Goal: Check status: Check status

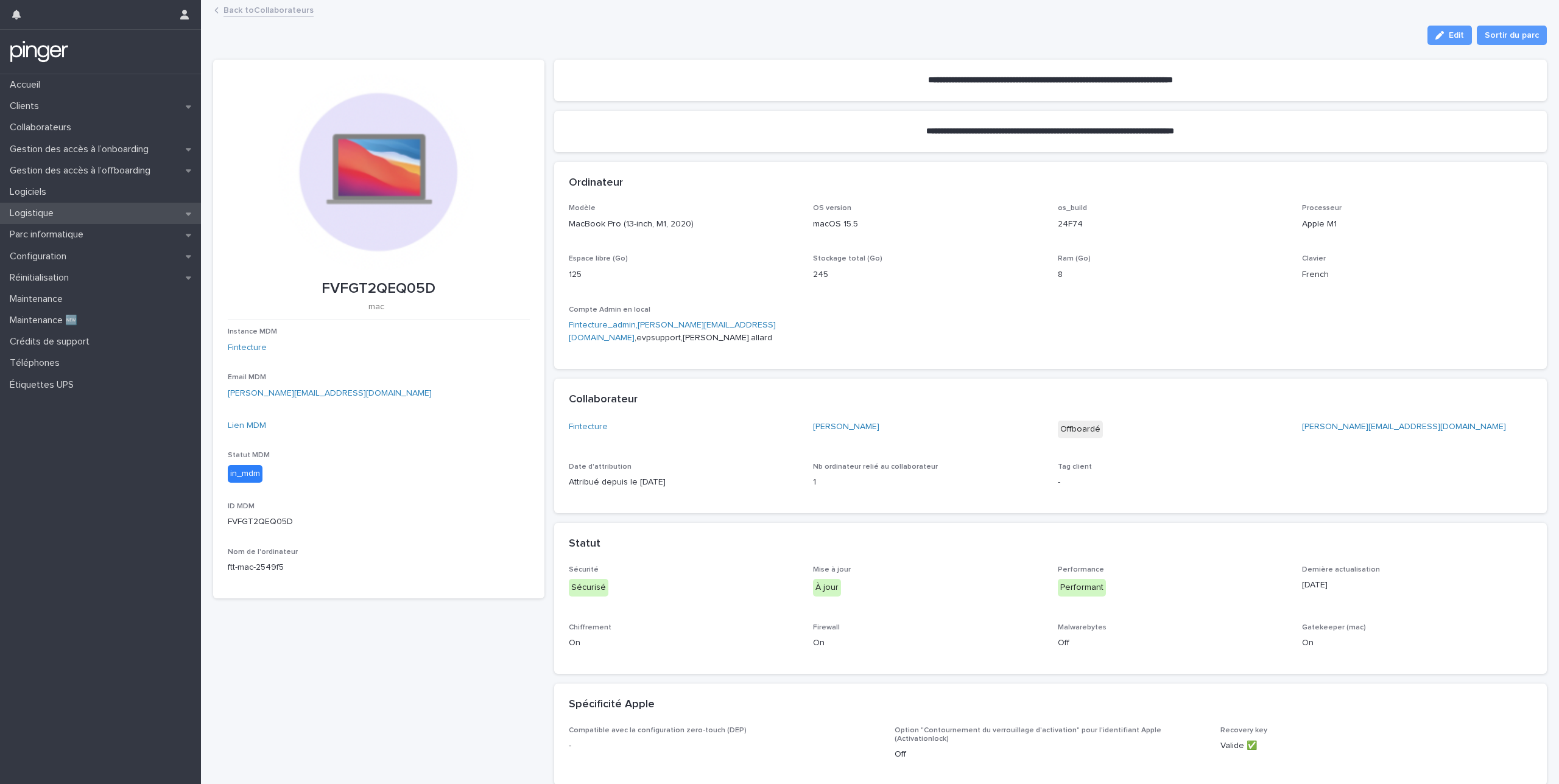
click at [58, 213] on p "Logistique" at bounding box center [34, 213] width 59 height 11
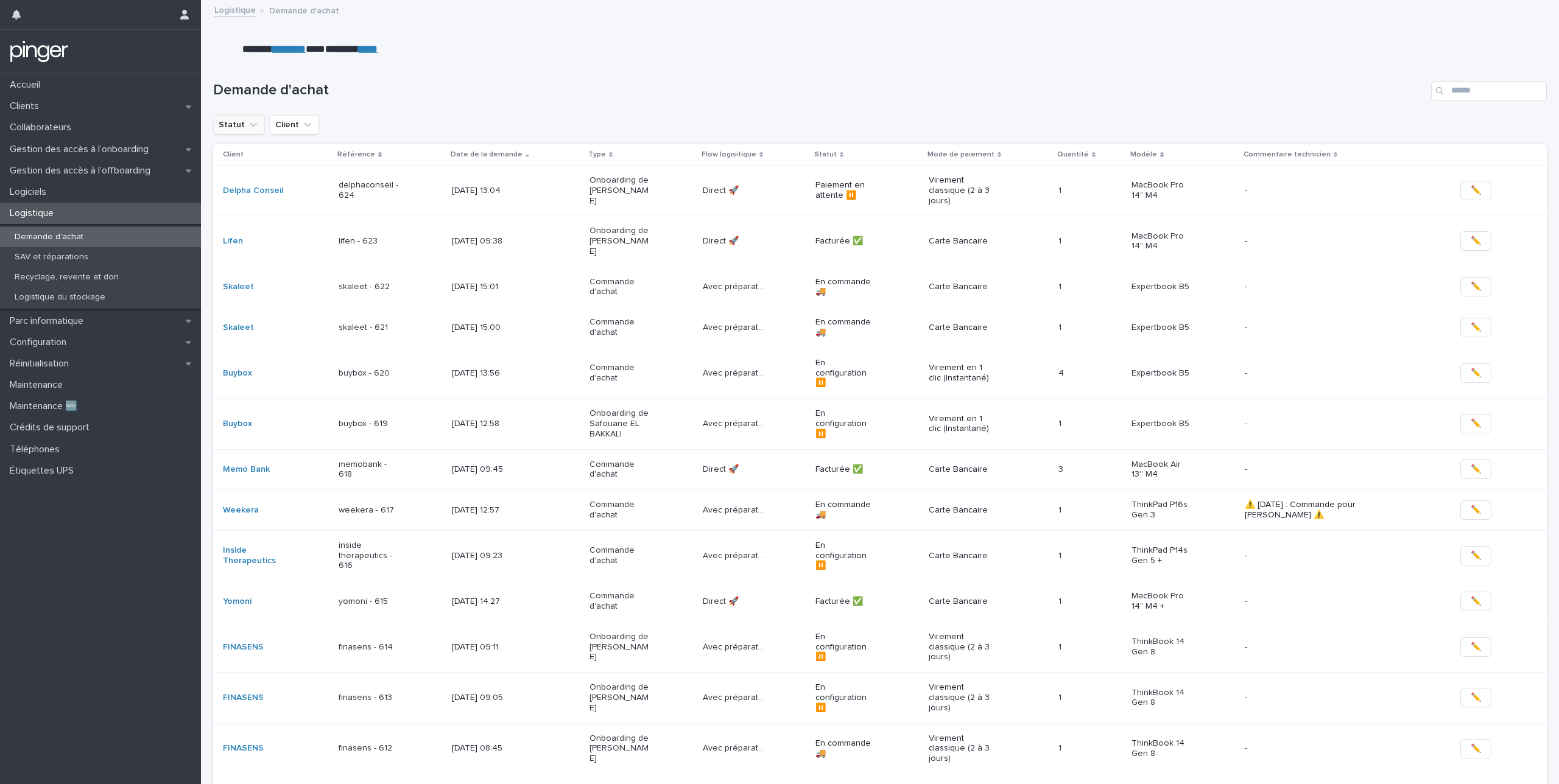
click at [250, 122] on icon "Statut" at bounding box center [253, 124] width 7 height 4
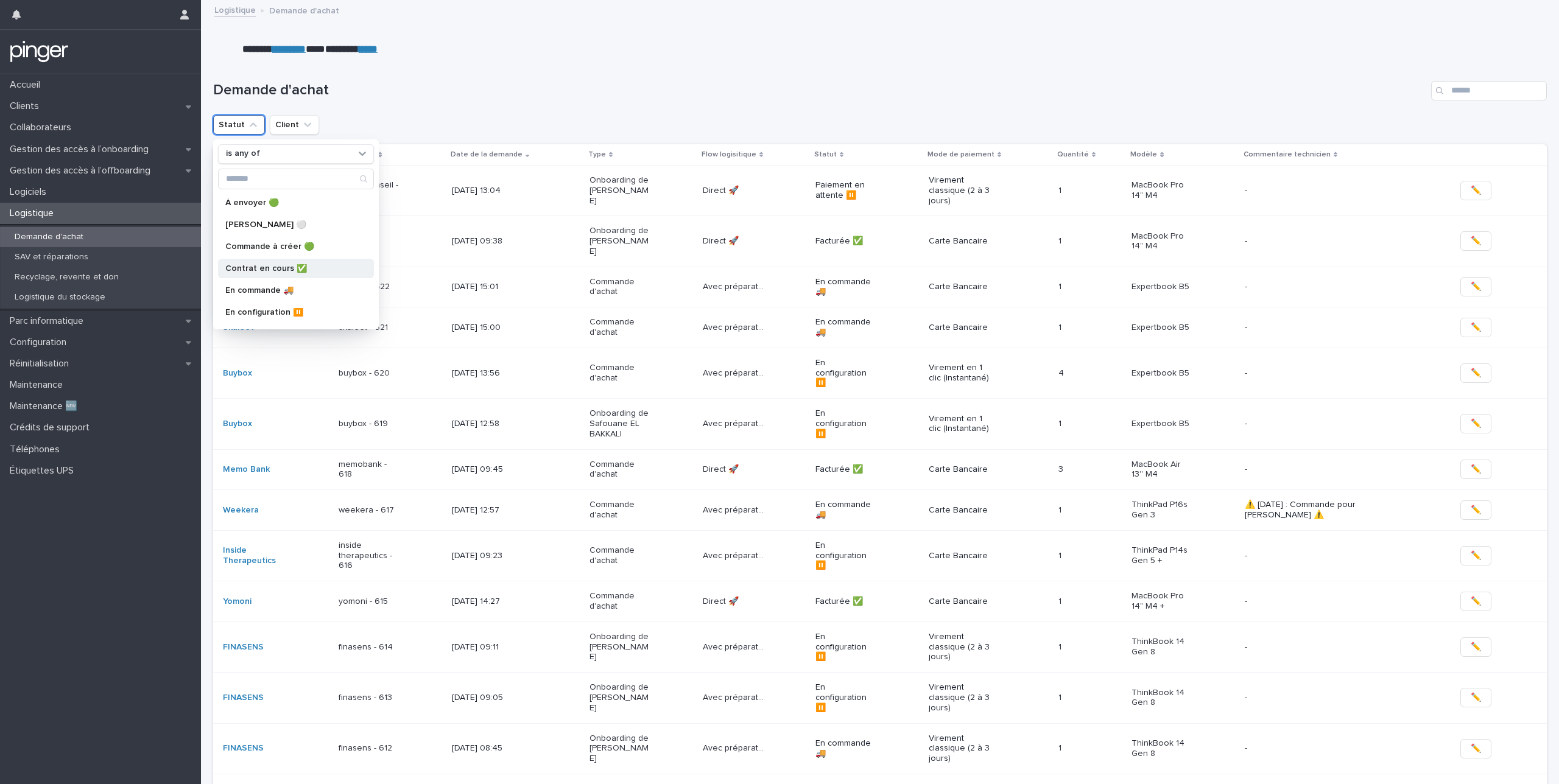
scroll to position [85, 0]
click at [315, 207] on p "En commande 🚚​" at bounding box center [290, 205] width 129 height 9
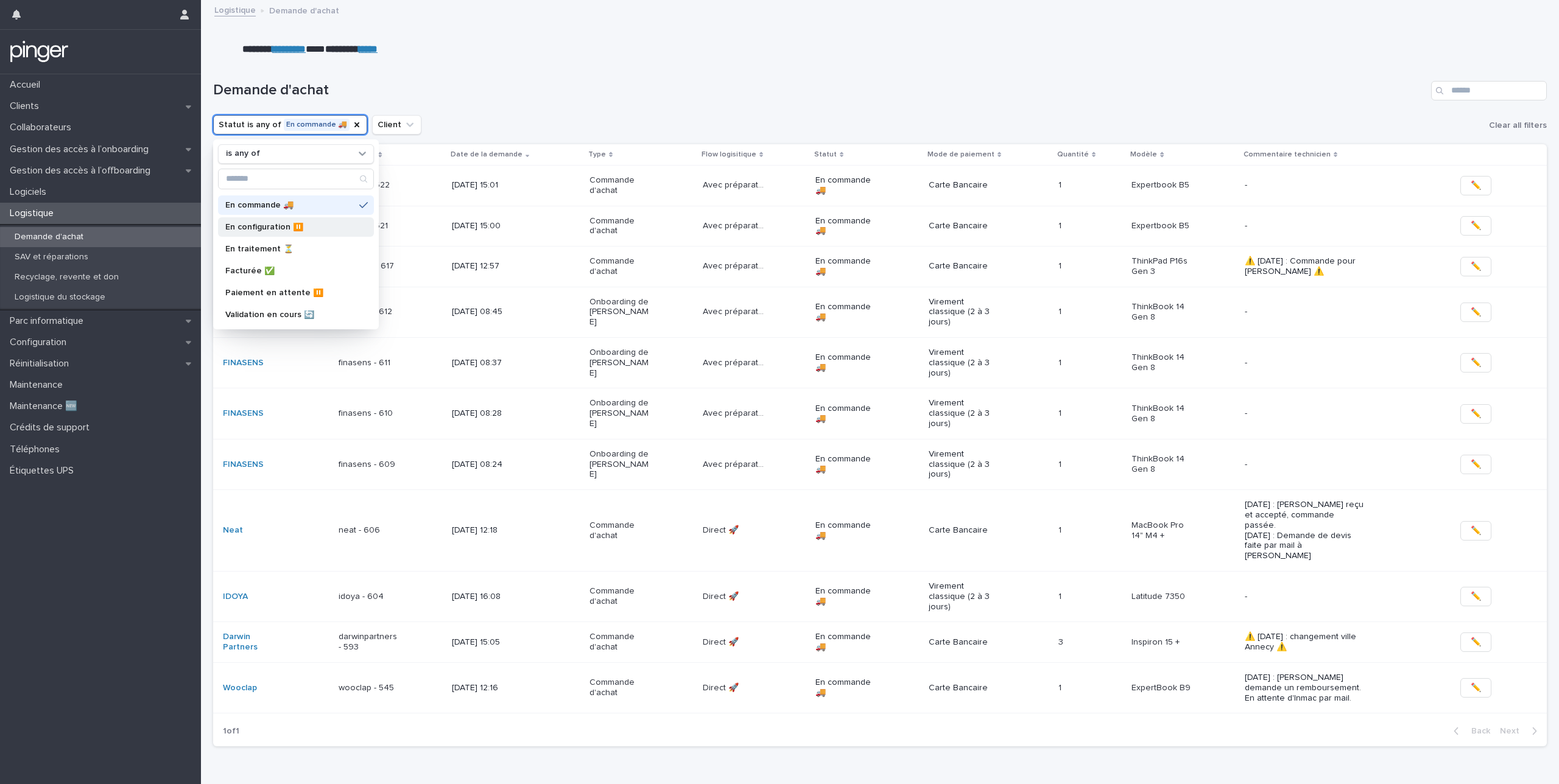
click at [309, 228] on p "En configuration ⏸️" at bounding box center [290, 227] width 129 height 9
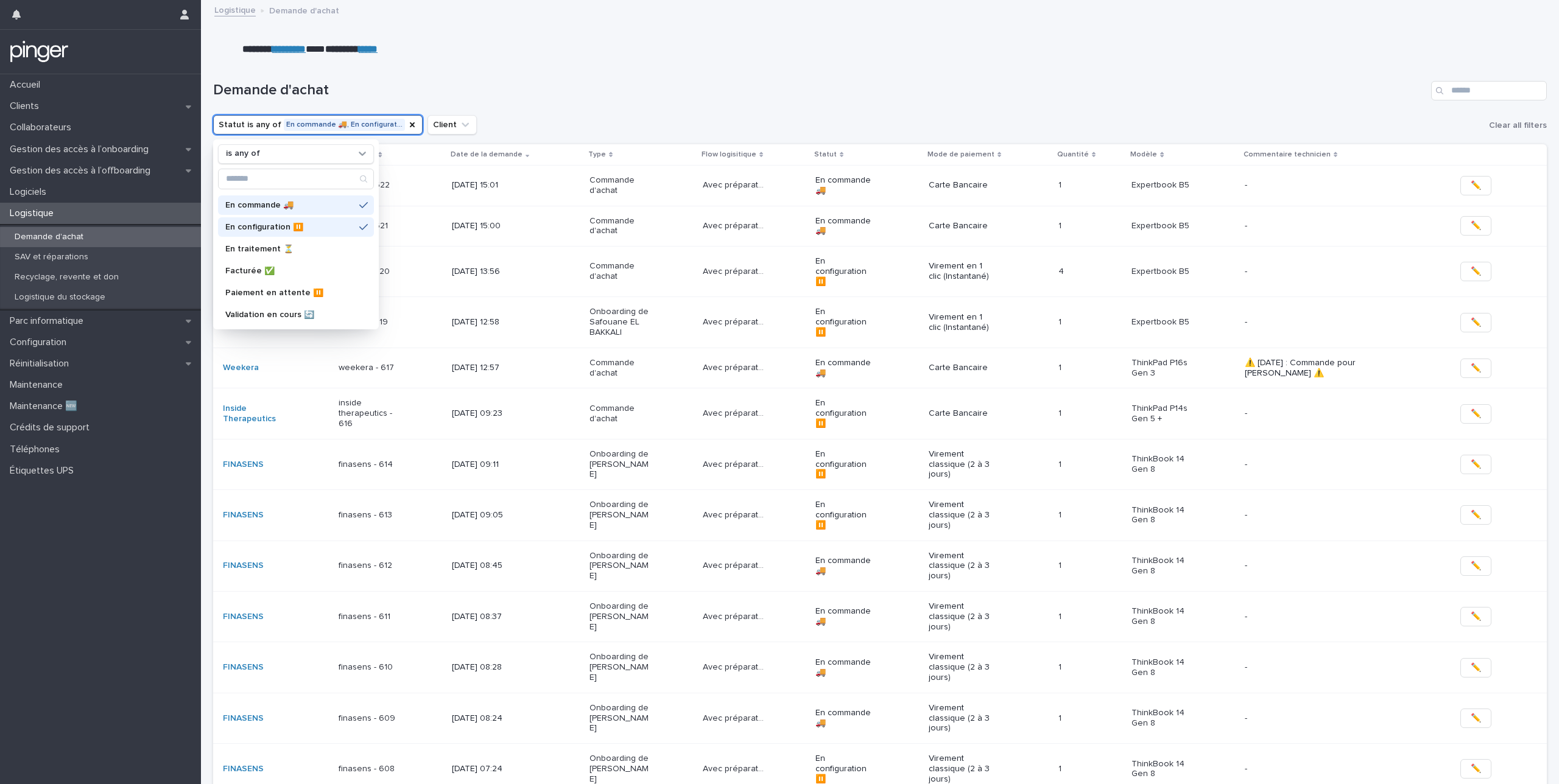
click at [765, 109] on div "Demande d'achat" at bounding box center [880, 86] width 1333 height 59
